Goal: Find specific page/section: Find specific page/section

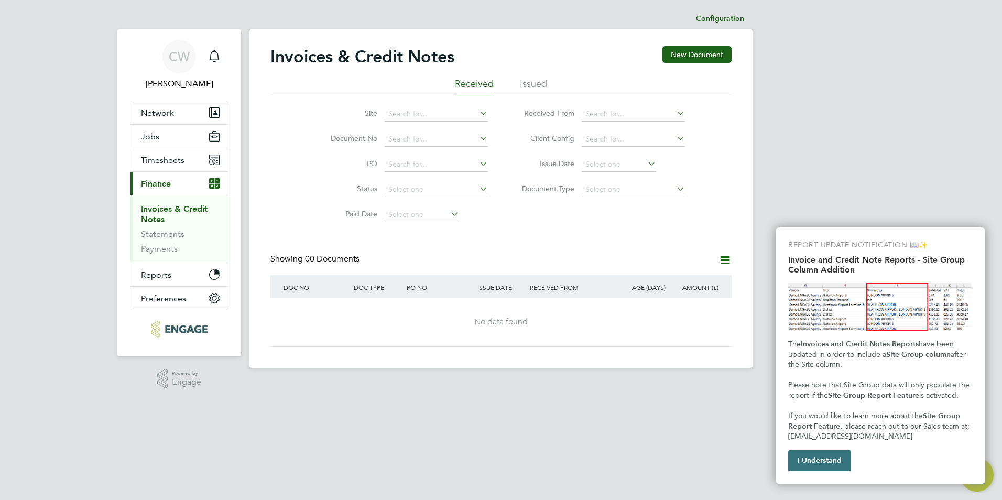
click at [818, 465] on button "I Understand" at bounding box center [819, 460] width 63 height 21
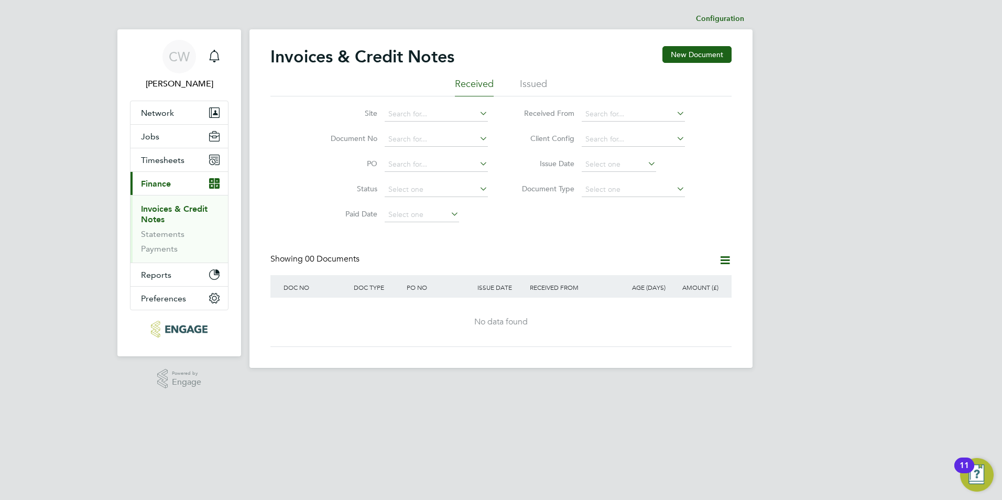
click at [536, 80] on li "Issued" at bounding box center [533, 87] width 27 height 19
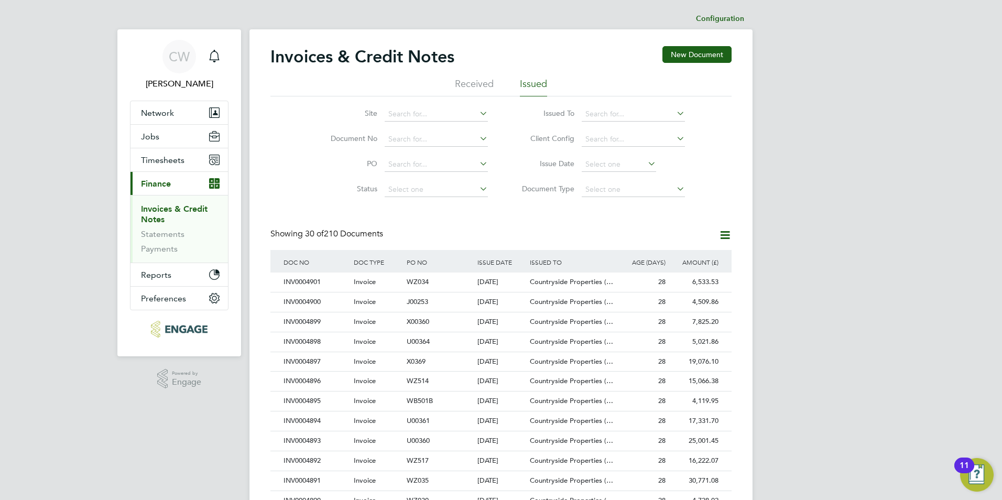
click at [469, 84] on li "Received" at bounding box center [474, 87] width 39 height 19
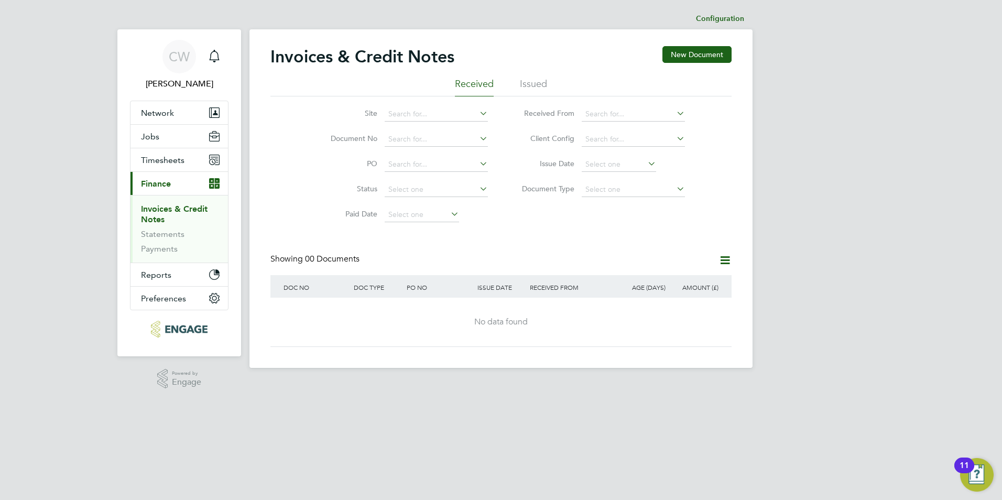
click at [724, 259] on icon at bounding box center [724, 260] width 13 height 13
click at [874, 251] on div "CW Claire Waldron Notifications Applications: Network Businesses Sites Workers …" at bounding box center [501, 192] width 1002 height 385
click at [165, 234] on link "Statements" at bounding box center [162, 234] width 43 height 10
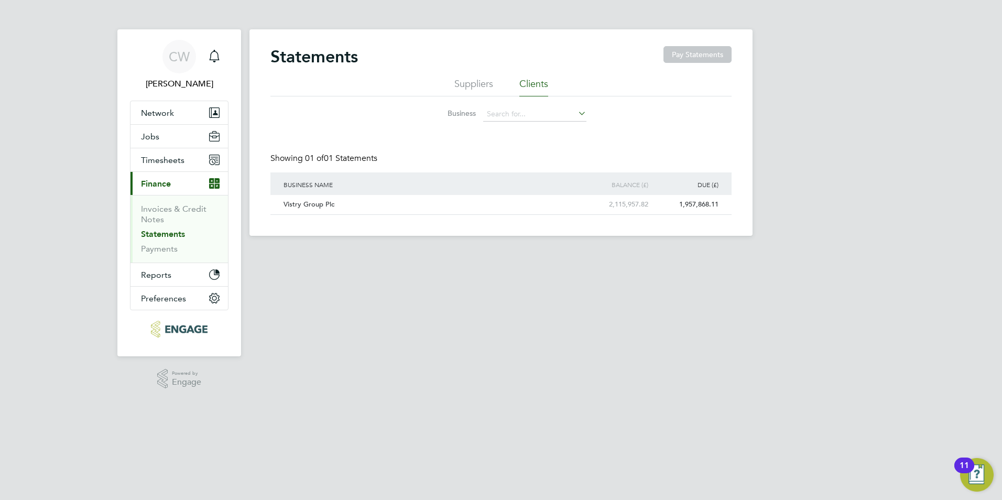
click at [576, 111] on icon at bounding box center [576, 113] width 0 height 15
click at [538, 126] on li "Vistry Group Plc" at bounding box center [535, 129] width 104 height 14
type input "Vistry Group Plc"
click at [712, 205] on icon at bounding box center [708, 205] width 10 height 13
click at [674, 203] on div "1,957,868.11" at bounding box center [668, 204] width 70 height 19
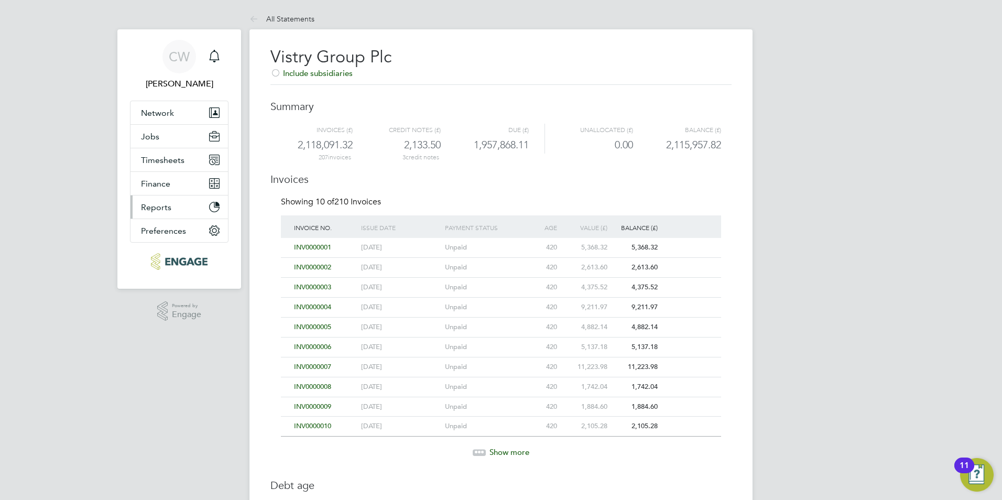
click at [163, 205] on span "Reports" at bounding box center [156, 207] width 30 height 10
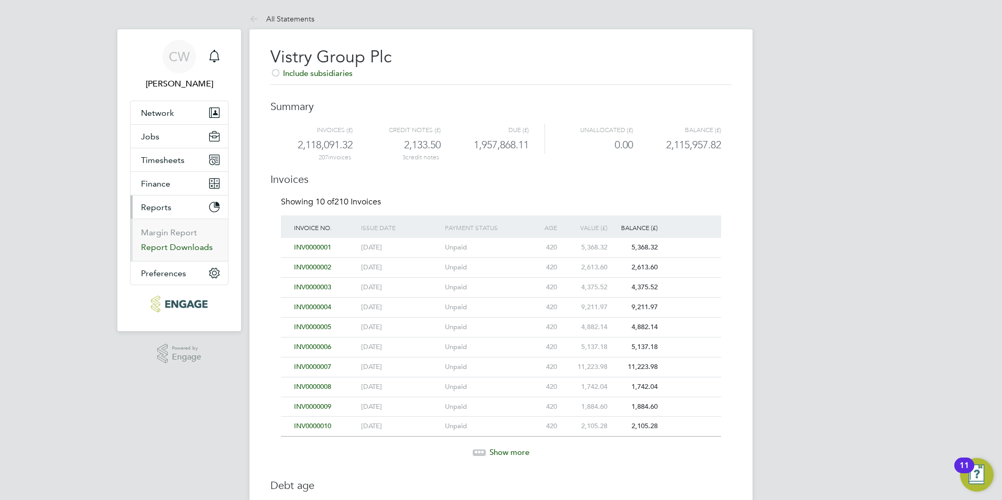
click at [169, 246] on link "Report Downloads" at bounding box center [177, 247] width 72 height 10
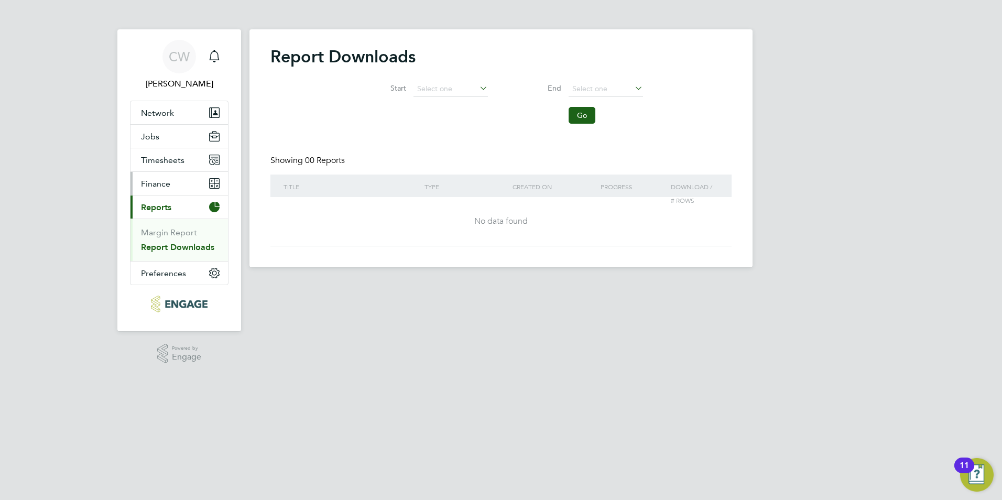
drag, startPoint x: 140, startPoint y: 178, endPoint x: 146, endPoint y: 177, distance: 5.3
click at [141, 178] on button "Finance" at bounding box center [178, 183] width 97 height 23
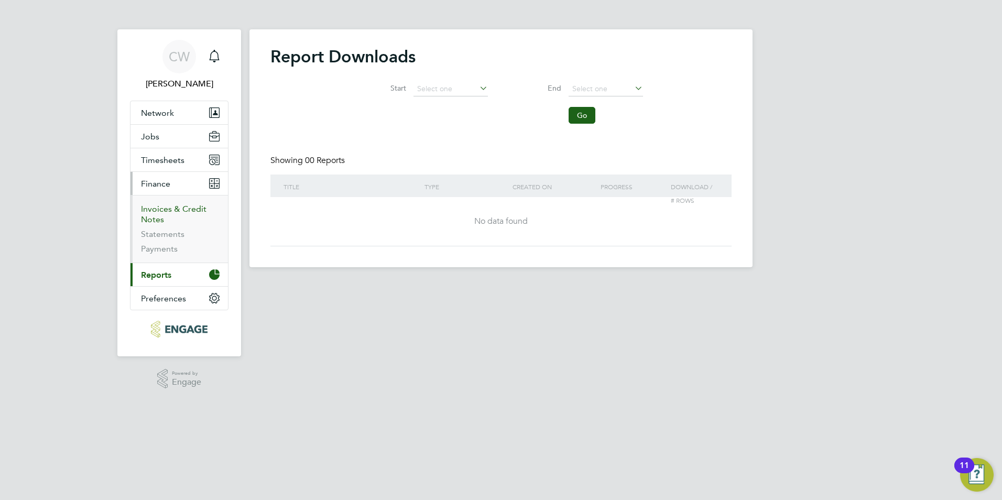
click at [162, 212] on link "Invoices & Credit Notes" at bounding box center [173, 214] width 65 height 20
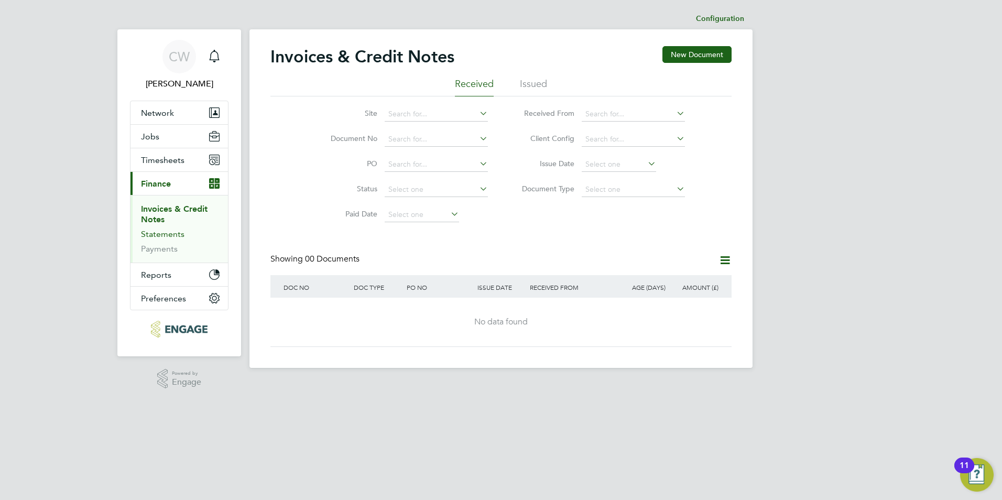
click at [160, 231] on link "Statements" at bounding box center [162, 234] width 43 height 10
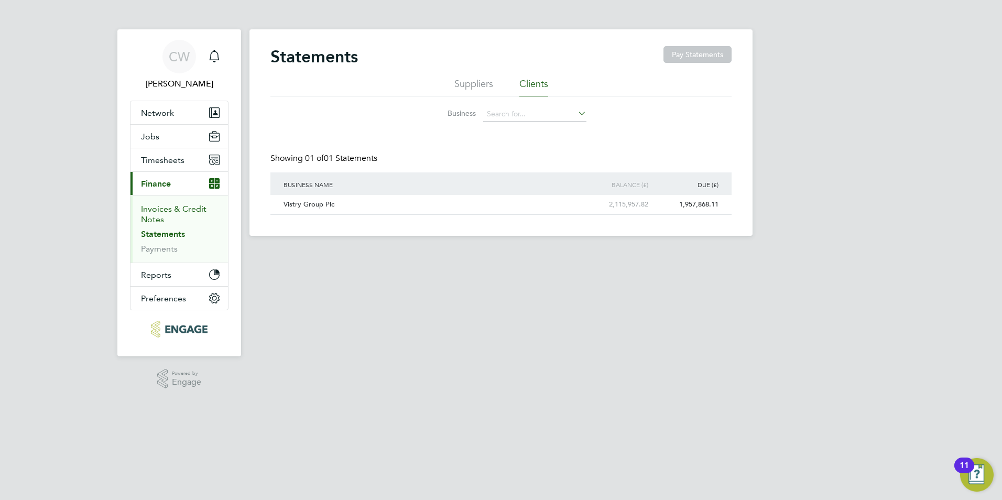
click at [168, 208] on link "Invoices & Credit Notes" at bounding box center [173, 214] width 65 height 20
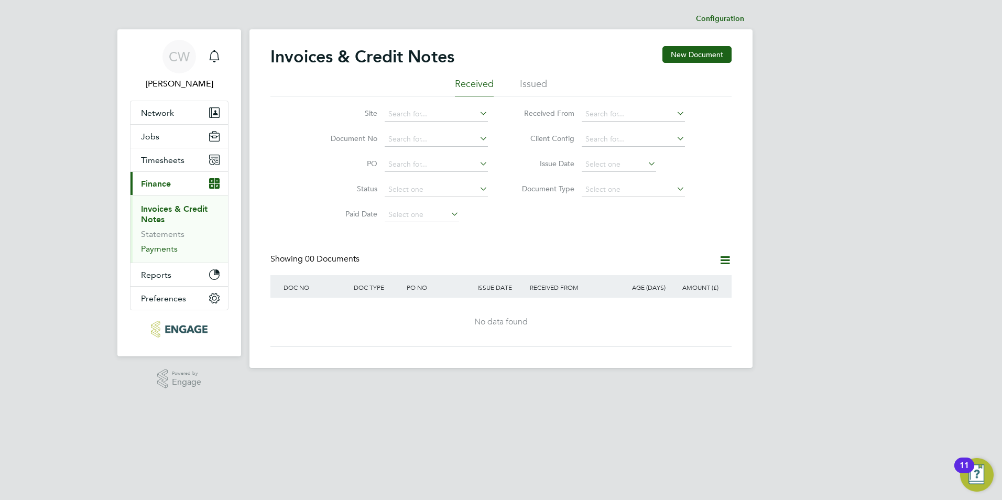
click at [160, 246] on link "Payments" at bounding box center [159, 249] width 37 height 10
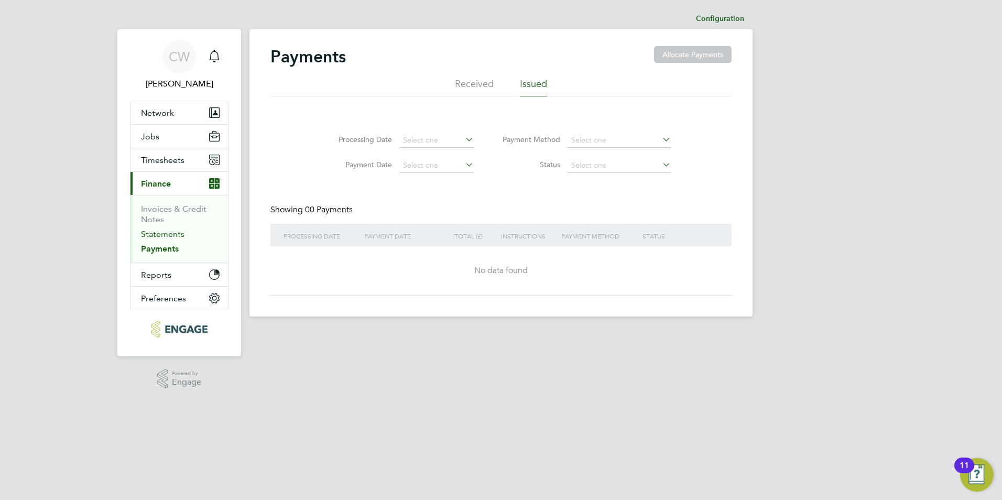
click at [166, 235] on link "Statements" at bounding box center [162, 234] width 43 height 10
